Goal: Task Accomplishment & Management: Manage account settings

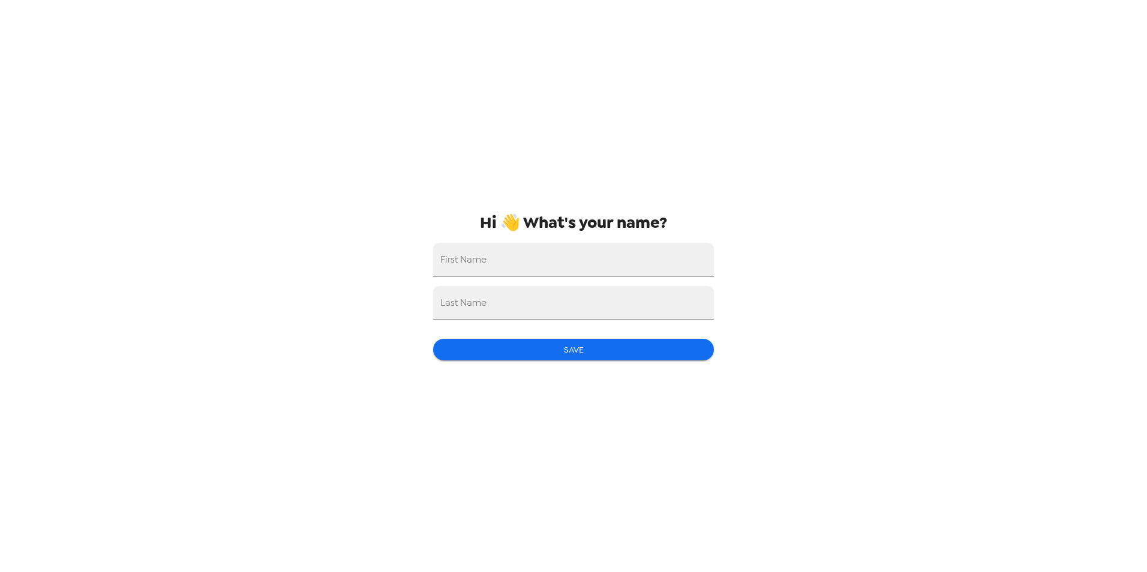
click at [562, 251] on input "First Name" at bounding box center [573, 260] width 281 height 34
type input "[PERSON_NAME]"
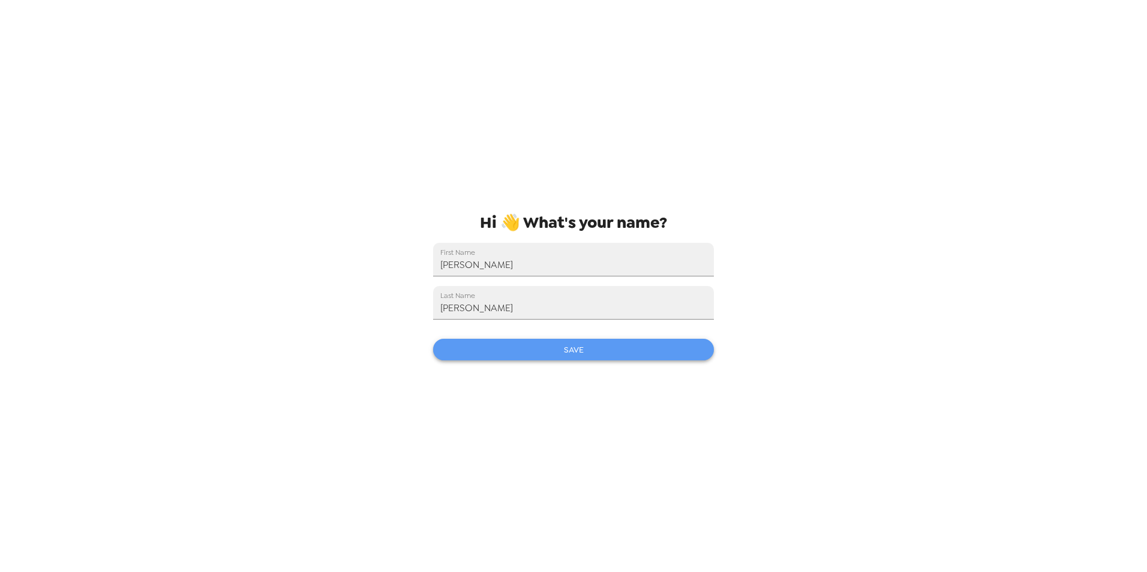
click at [574, 353] on button "Save" at bounding box center [573, 350] width 281 height 22
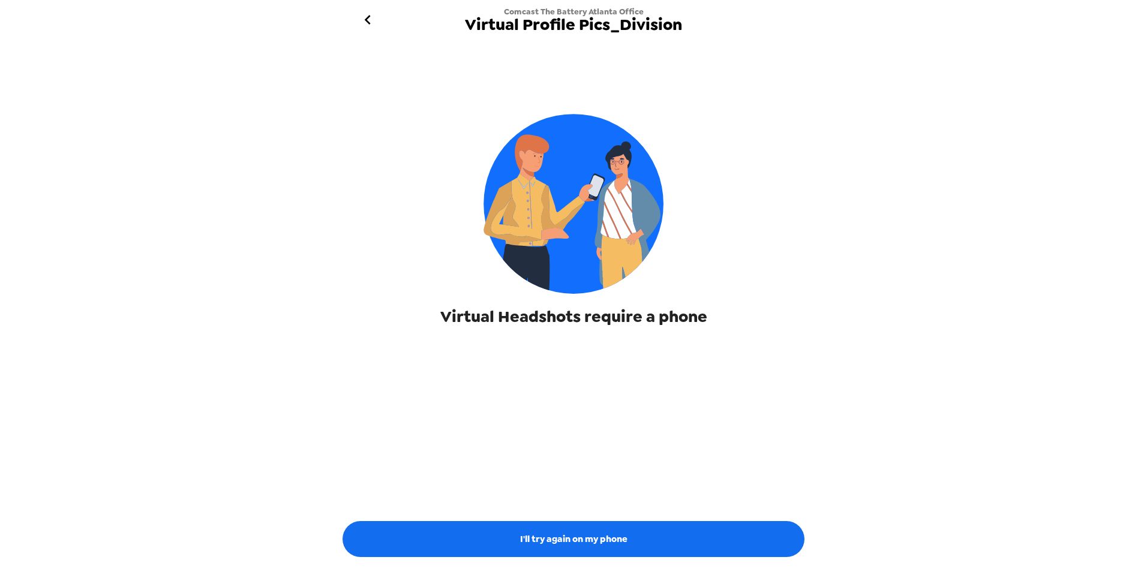
click at [567, 211] on img at bounding box center [573, 204] width 180 height 180
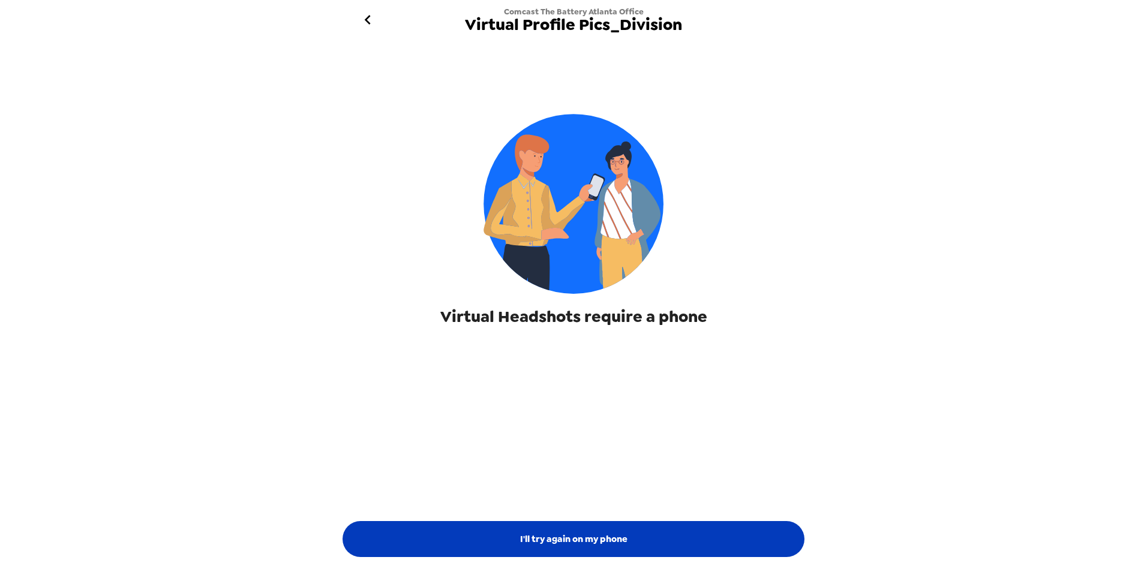
click at [573, 529] on button "I'll try again on my phone" at bounding box center [573, 539] width 462 height 36
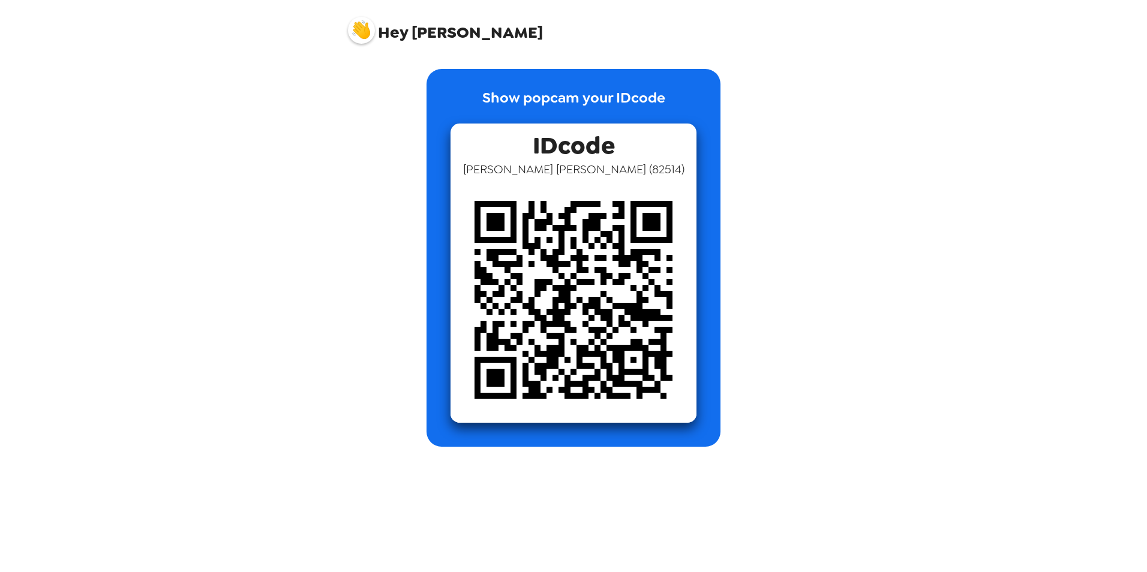
click at [367, 32] on img at bounding box center [361, 30] width 27 height 27
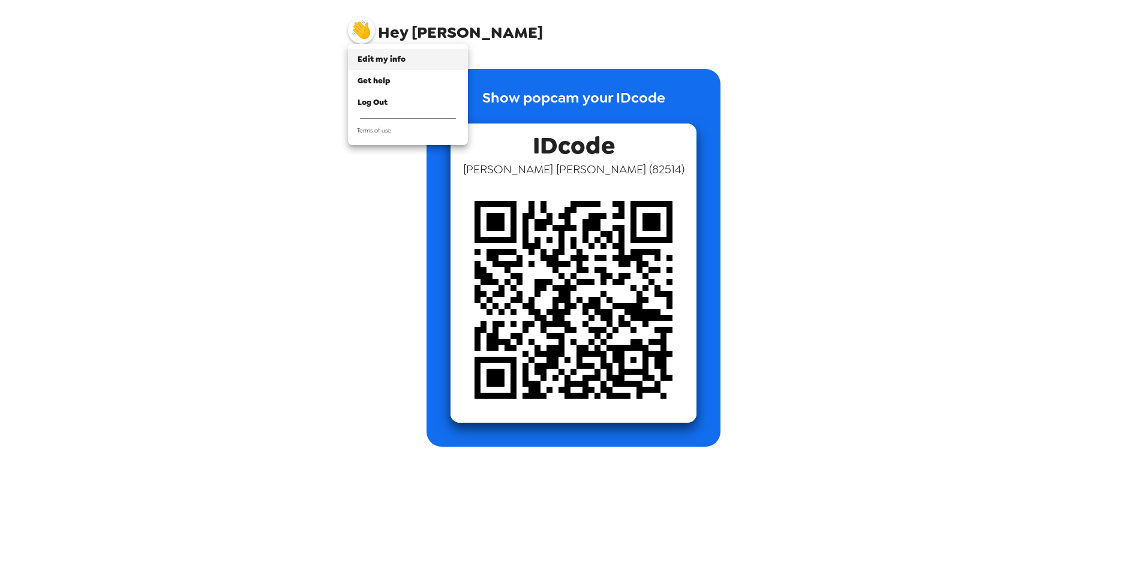
click at [398, 53] on div "Edit my info" at bounding box center [407, 59] width 101 height 12
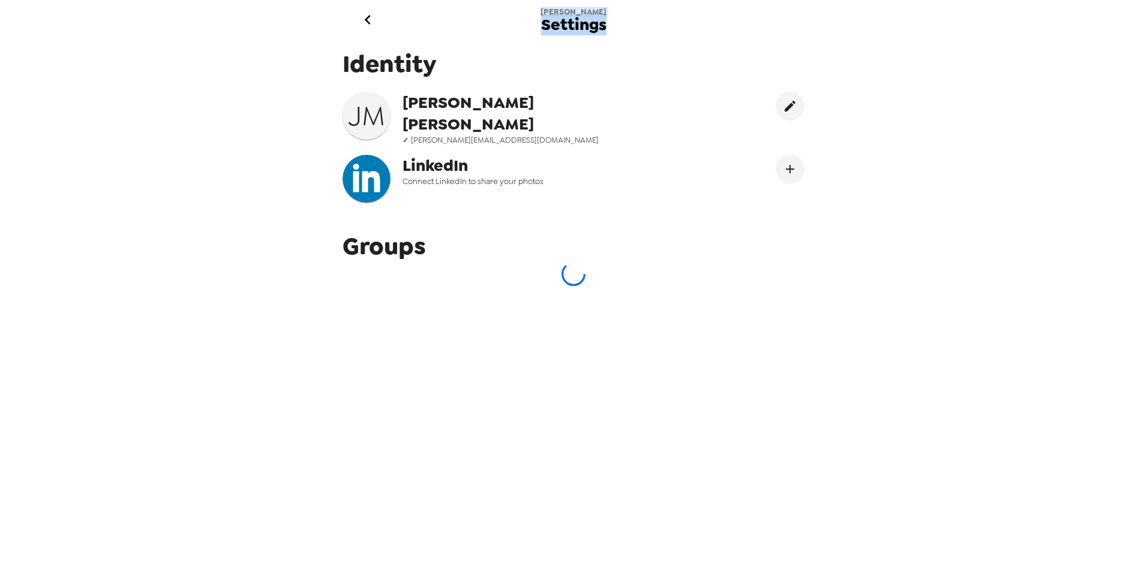
drag, startPoint x: 576, startPoint y: 16, endPoint x: 627, endPoint y: 28, distance: 51.8
click at [627, 28] on div "James Settings" at bounding box center [573, 19] width 480 height 39
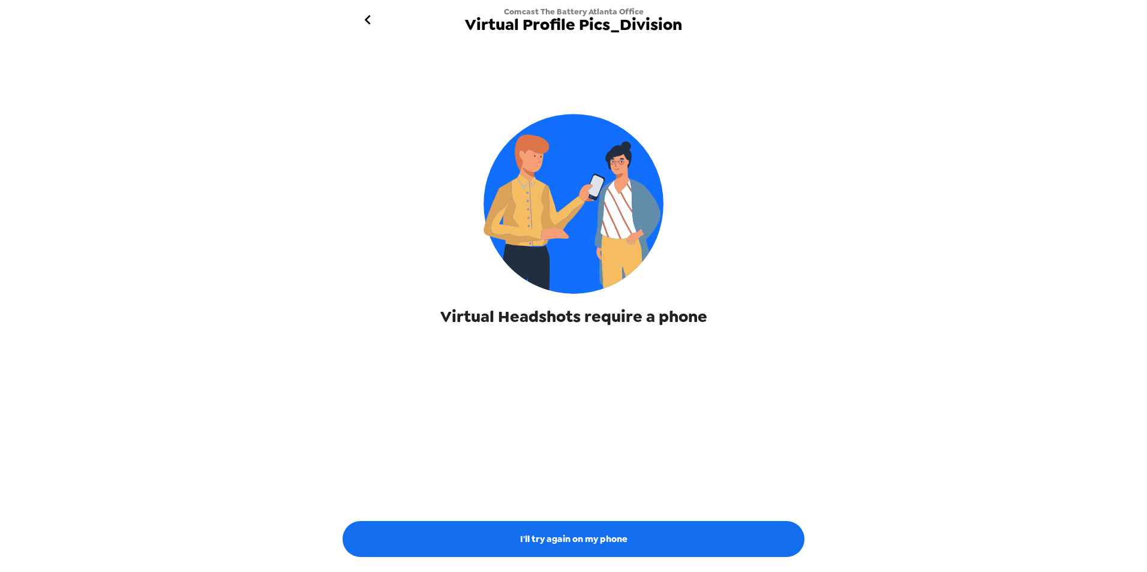
click at [368, 20] on icon "go back" at bounding box center [367, 19] width 19 height 19
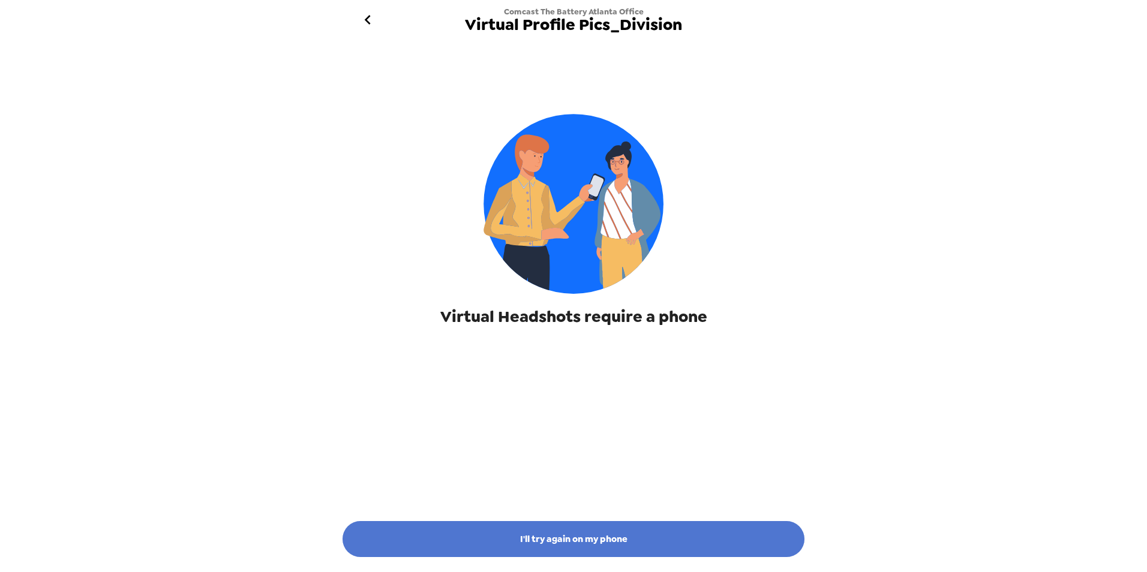
click at [500, 534] on button "I'll try again on my phone" at bounding box center [573, 539] width 462 height 36
